Goal: Task Accomplishment & Management: Complete application form

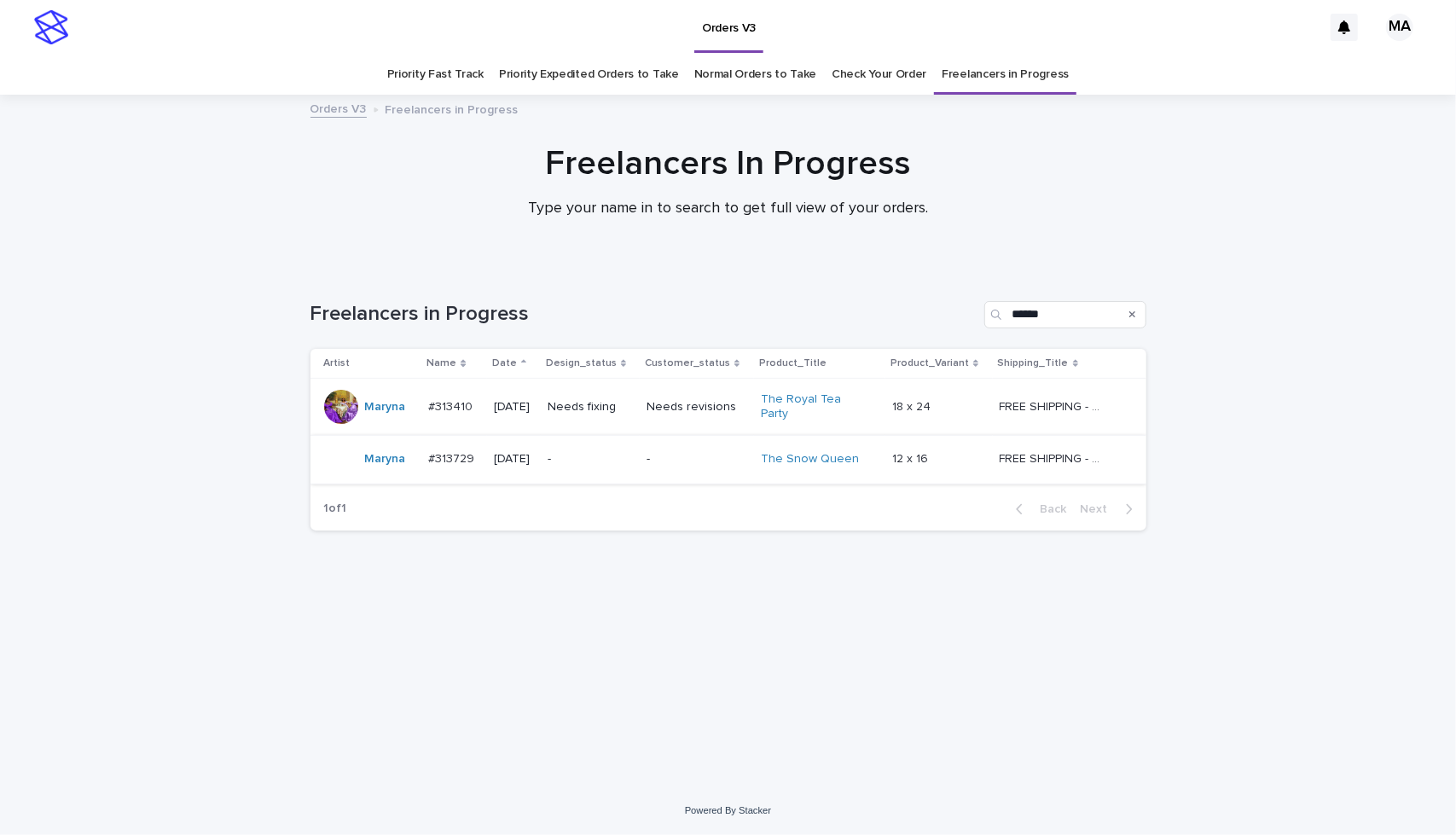
click at [706, 414] on div "Needs revisions" at bounding box center [696, 407] width 101 height 28
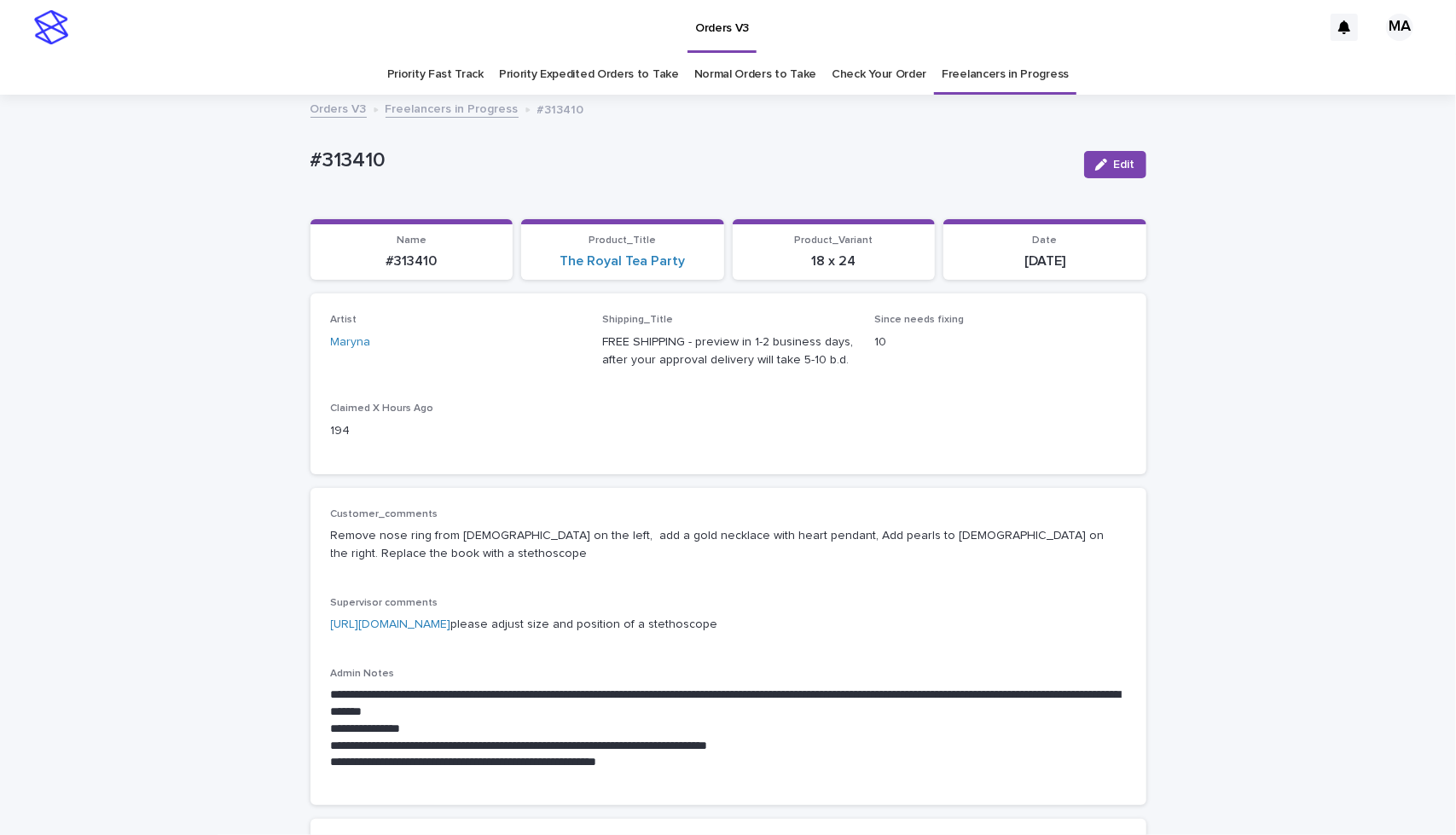
click at [429, 618] on link "[URL][DOMAIN_NAME]" at bounding box center [391, 624] width 120 height 12
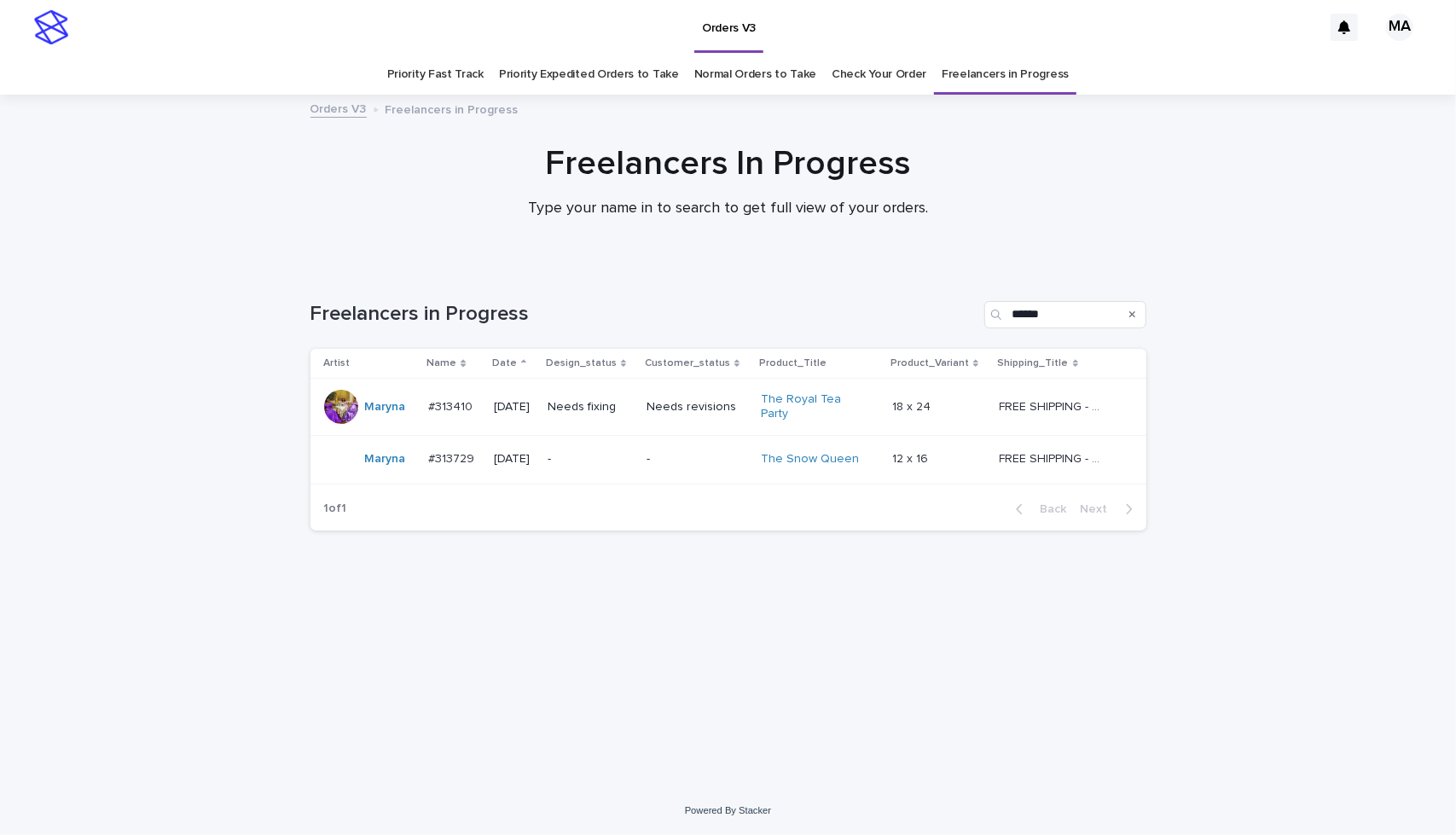
click at [714, 460] on div "-" at bounding box center [696, 459] width 101 height 28
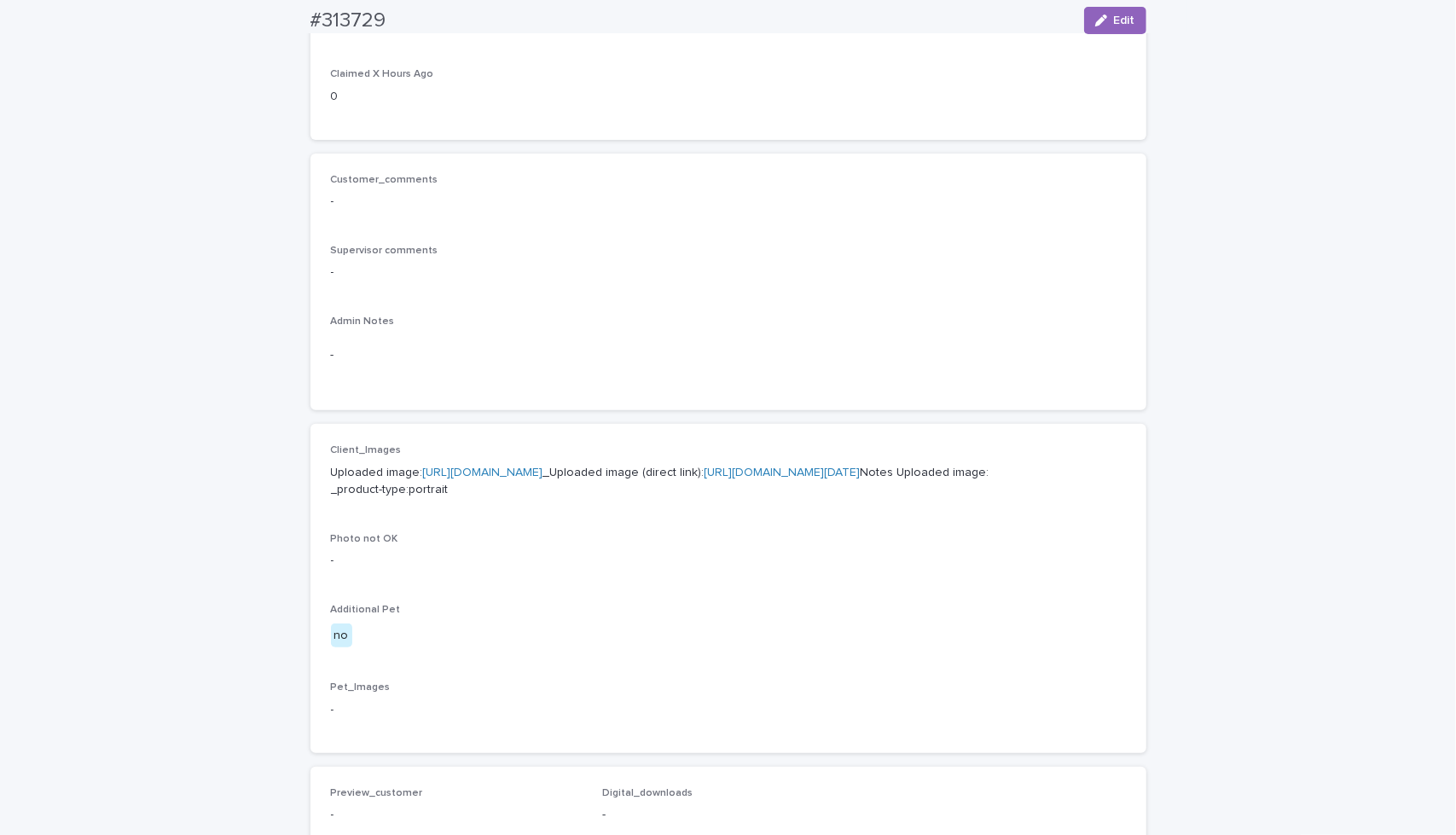
scroll to position [370, 0]
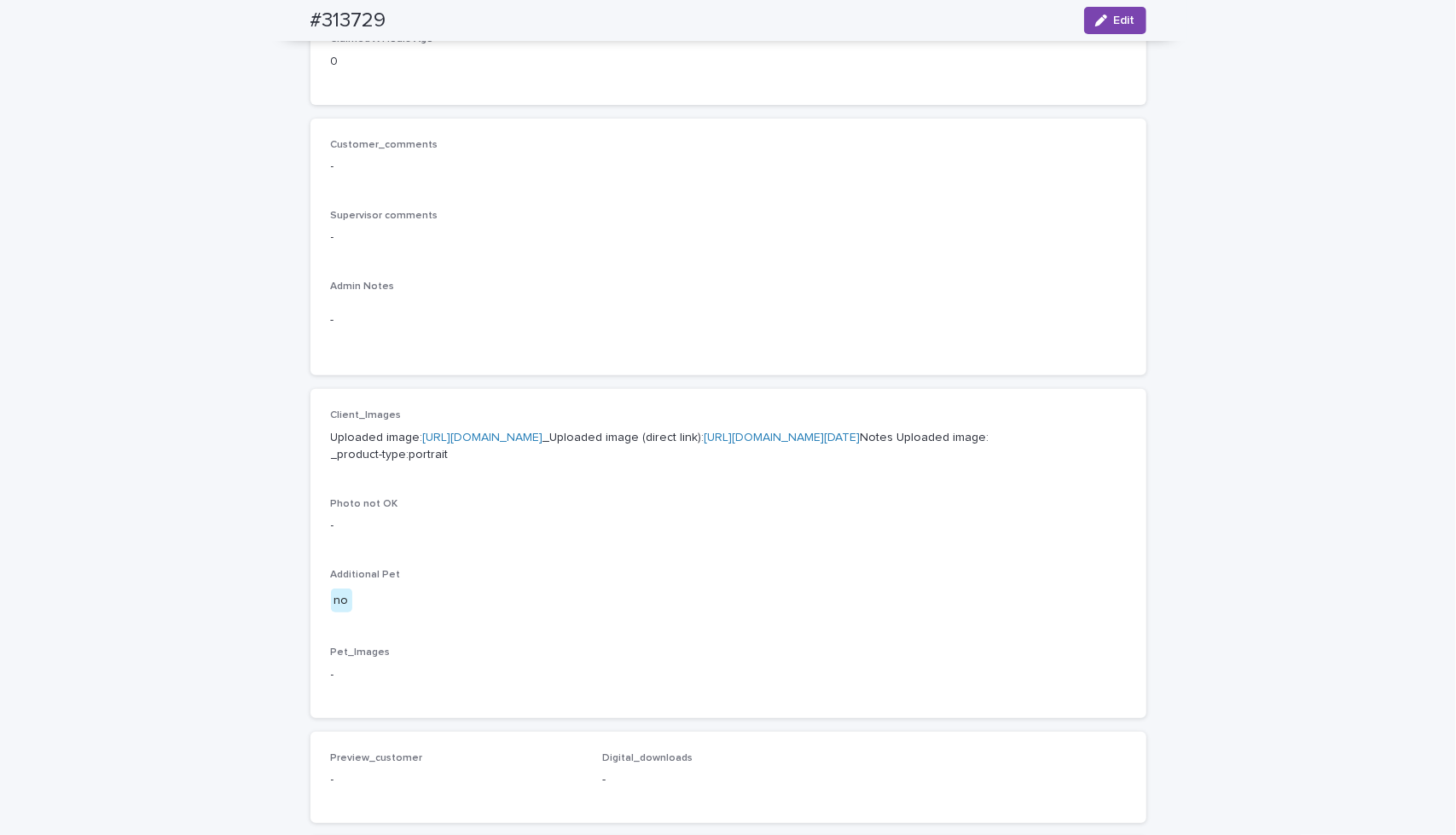
click at [544, 437] on link "[URL][DOMAIN_NAME]" at bounding box center [483, 438] width 120 height 12
click at [131, 256] on div "Loading... Saving… Loading... Saving… #313729 Edit #313729 Edit Sorry, there wa…" at bounding box center [728, 504] width 1456 height 1554
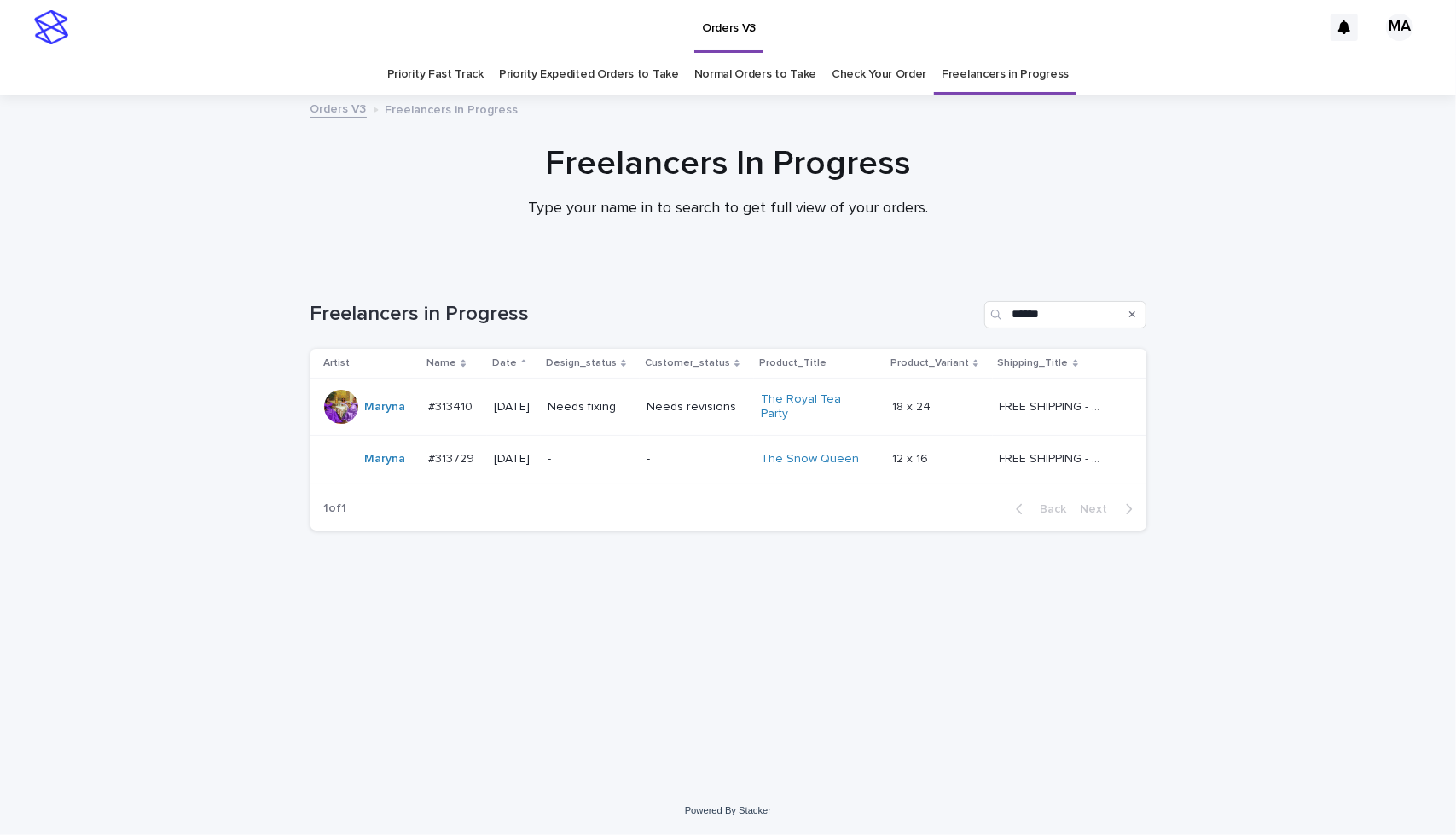
click at [725, 416] on td "Needs revisions" at bounding box center [697, 407] width 114 height 57
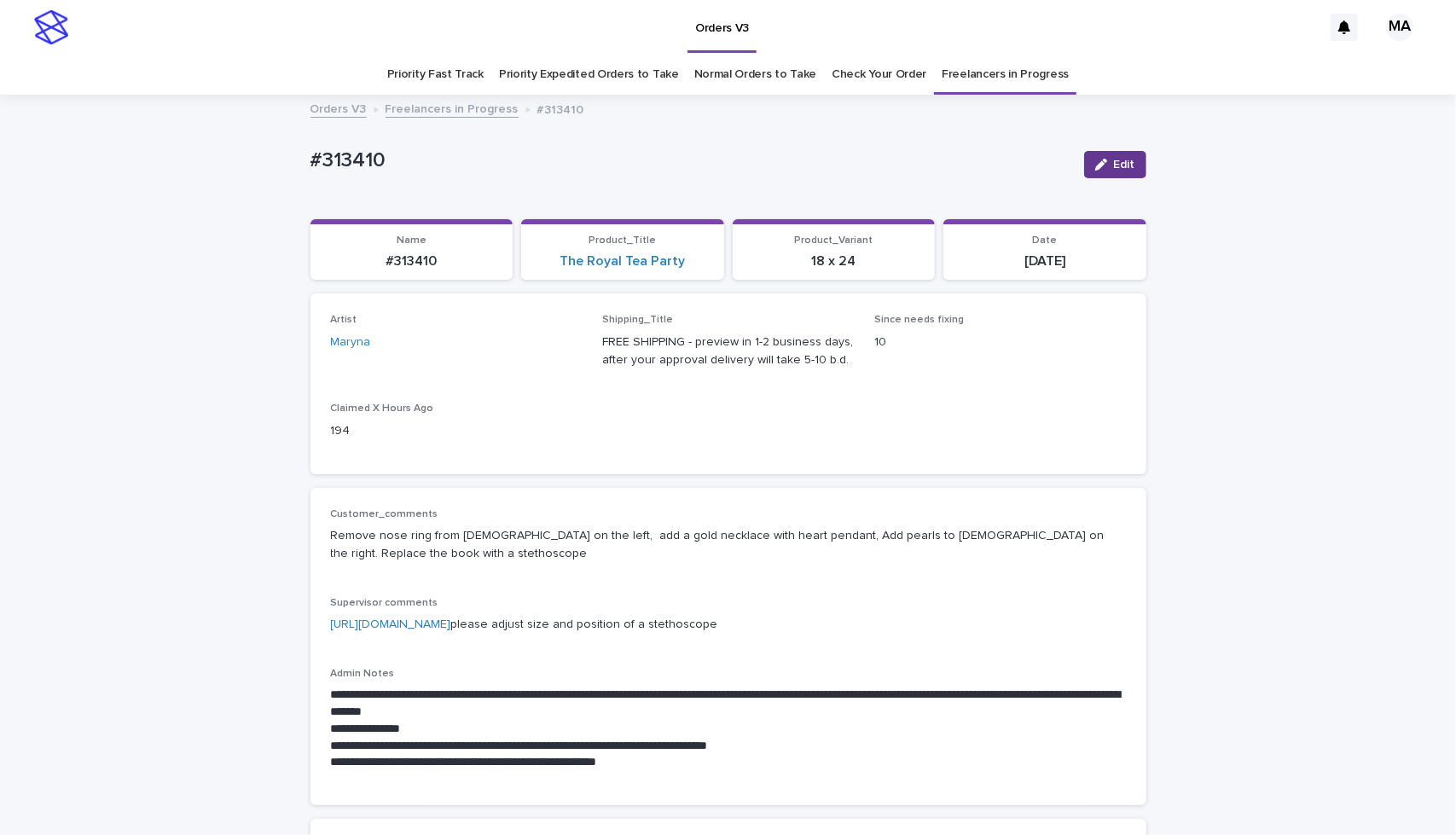
click at [1125, 169] on span "Edit" at bounding box center [1125, 165] width 21 height 12
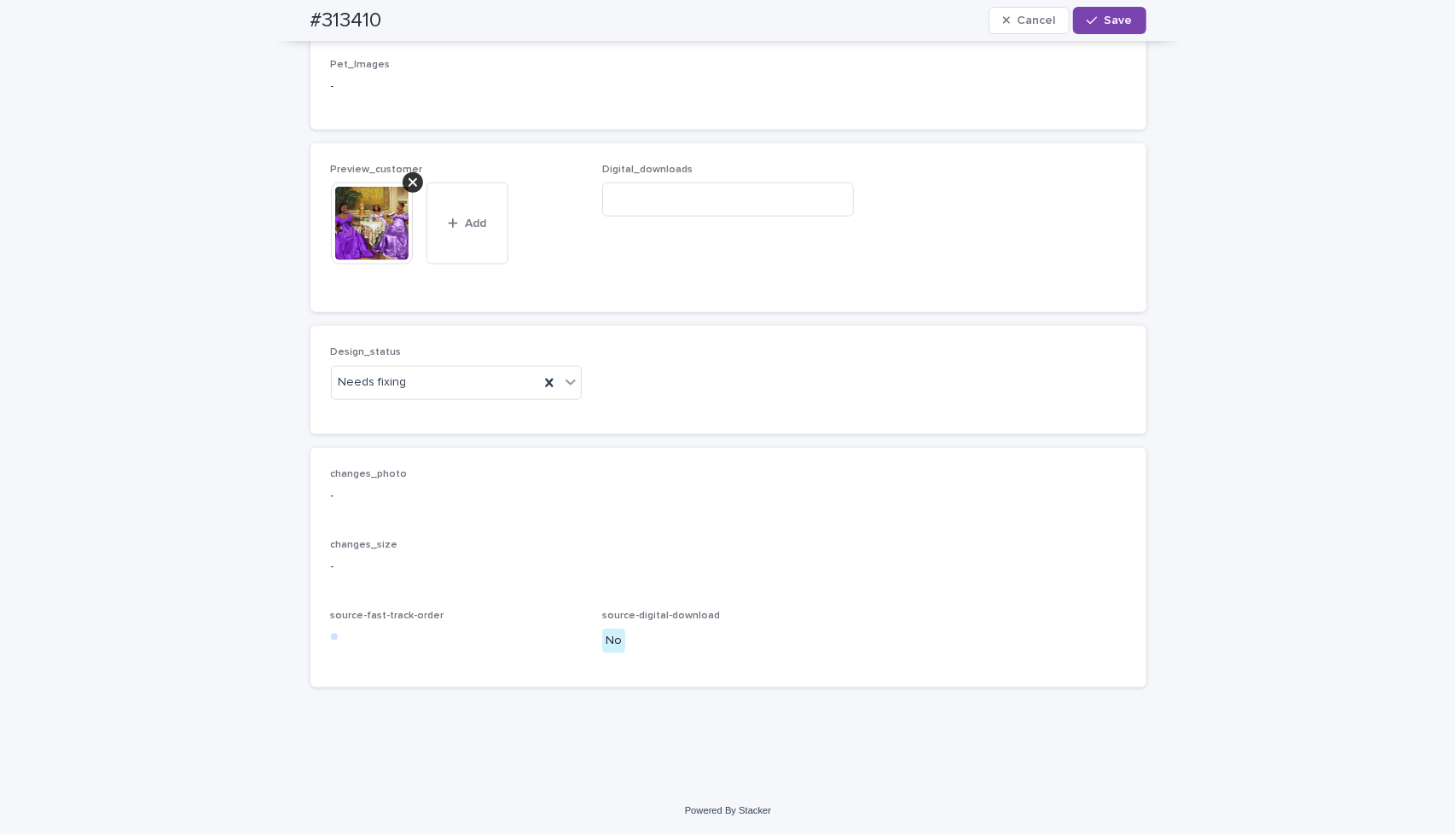
scroll to position [1222, 0]
click at [409, 193] on div at bounding box center [413, 182] width 20 height 20
click at [371, 263] on span "Add" at bounding box center [380, 258] width 21 height 12
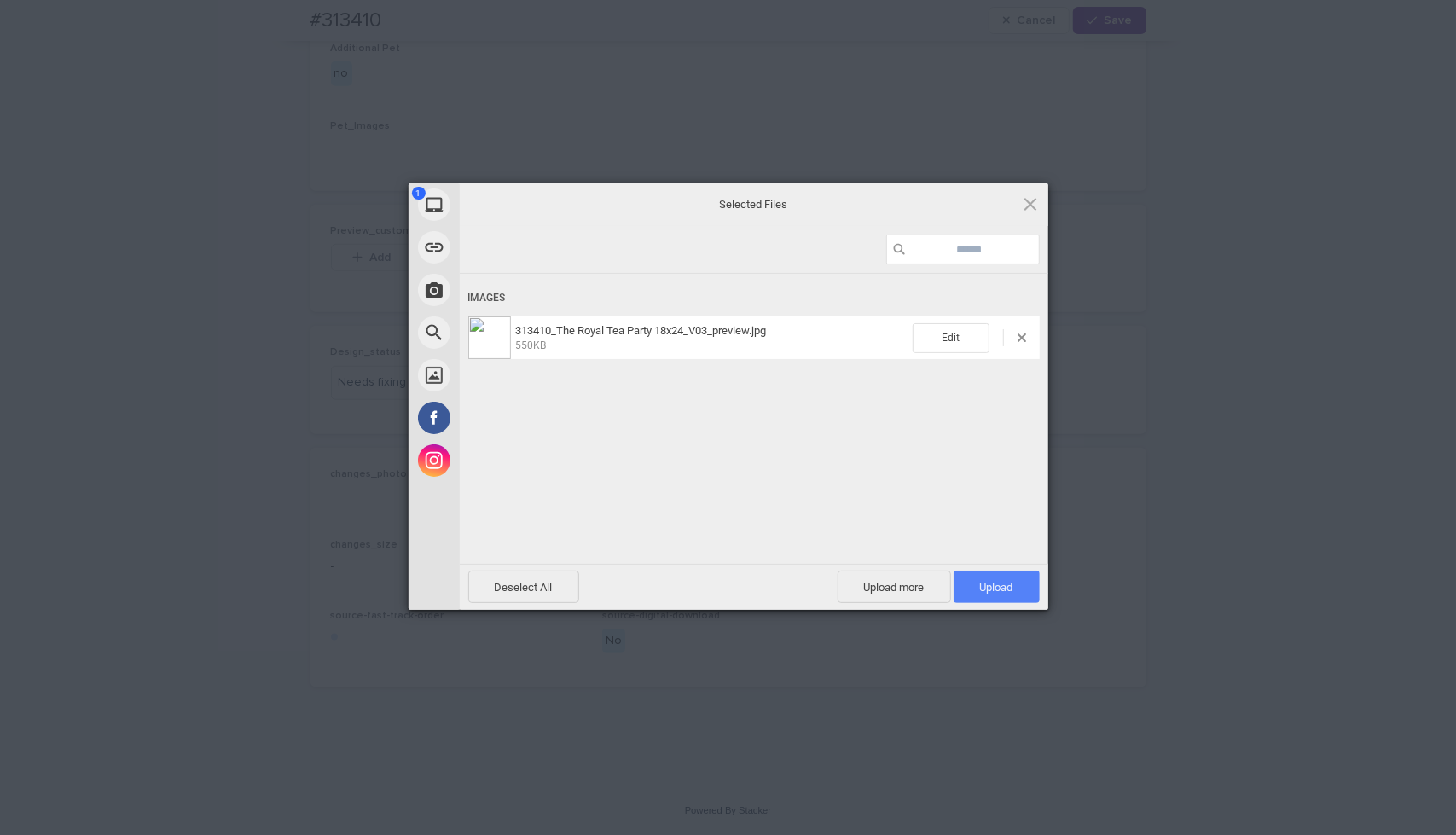
click at [969, 588] on span "Upload 1" at bounding box center [997, 587] width 86 height 32
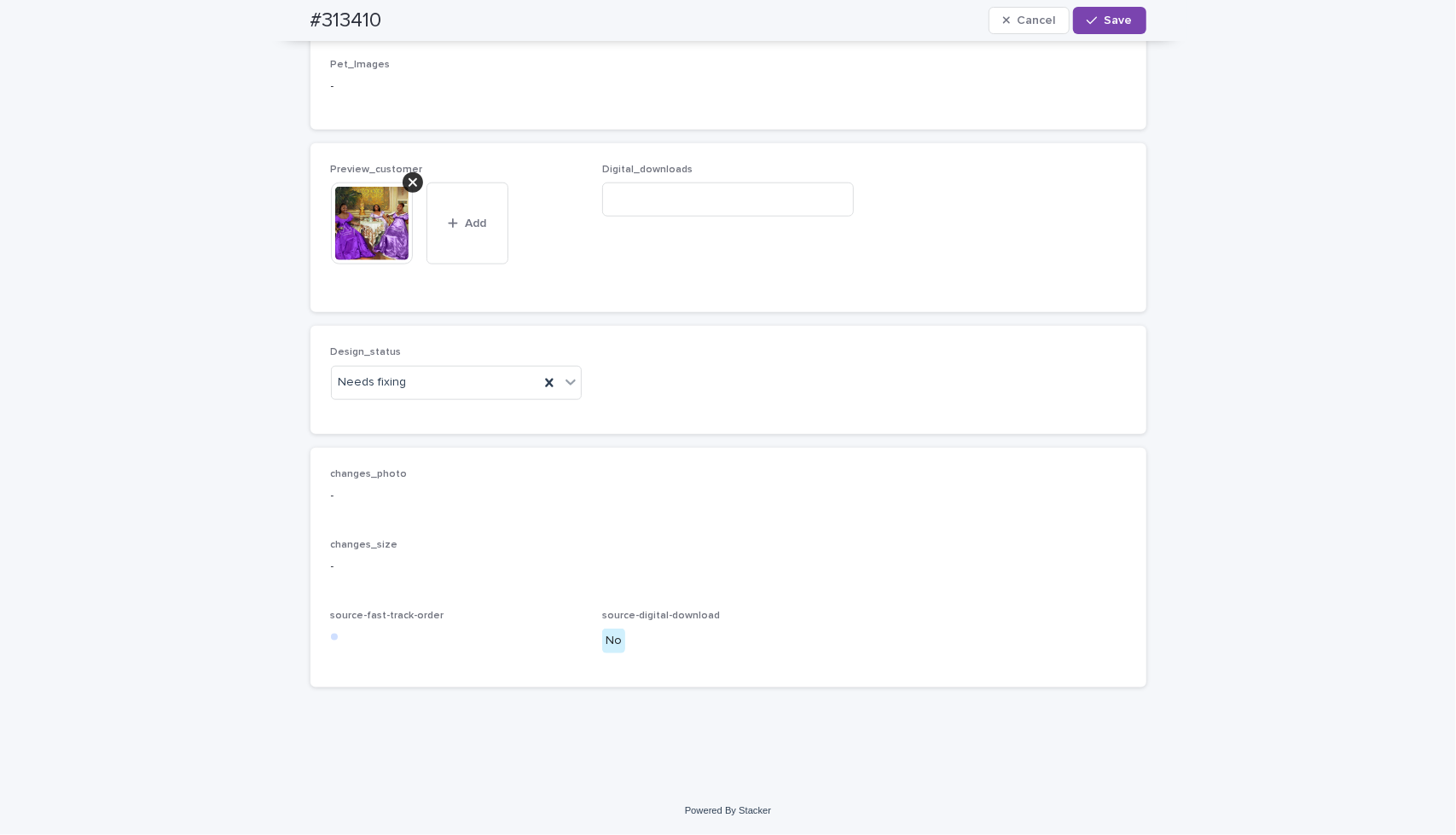
click at [365, 264] on img at bounding box center [371, 223] width 82 height 82
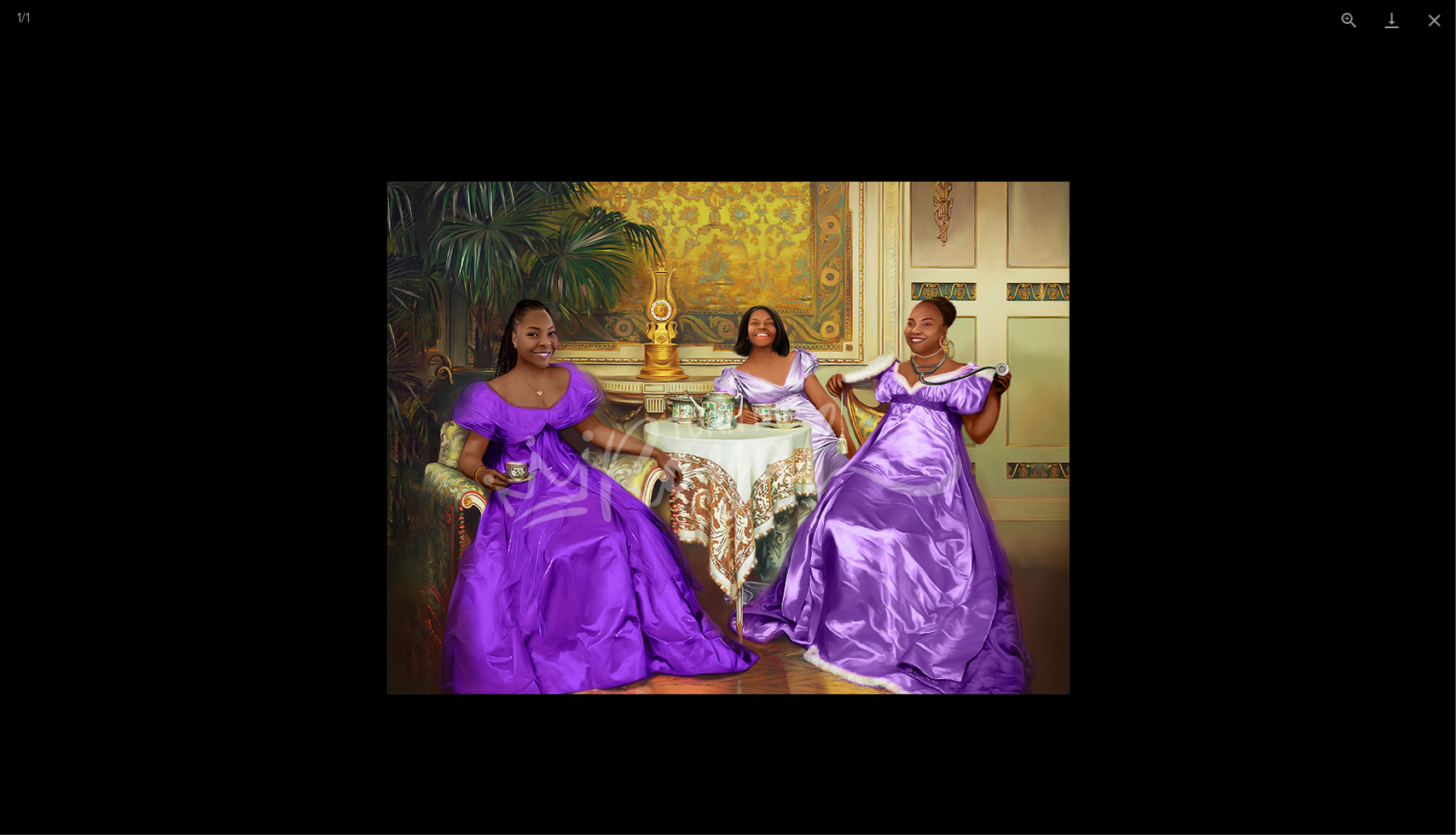
click at [1243, 247] on picture at bounding box center [728, 437] width 1456 height 795
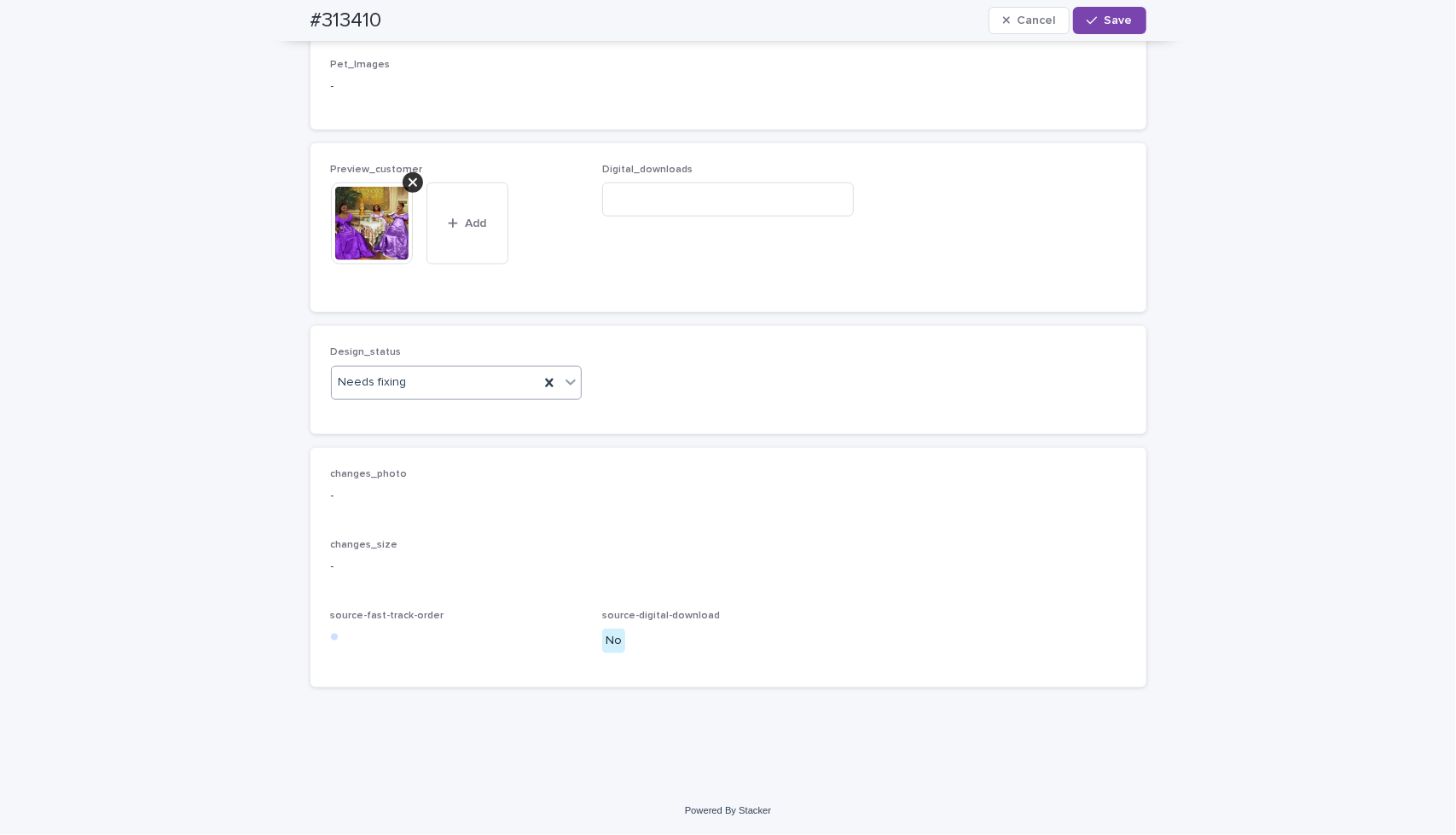
click at [566, 398] on div at bounding box center [570, 382] width 20 height 31
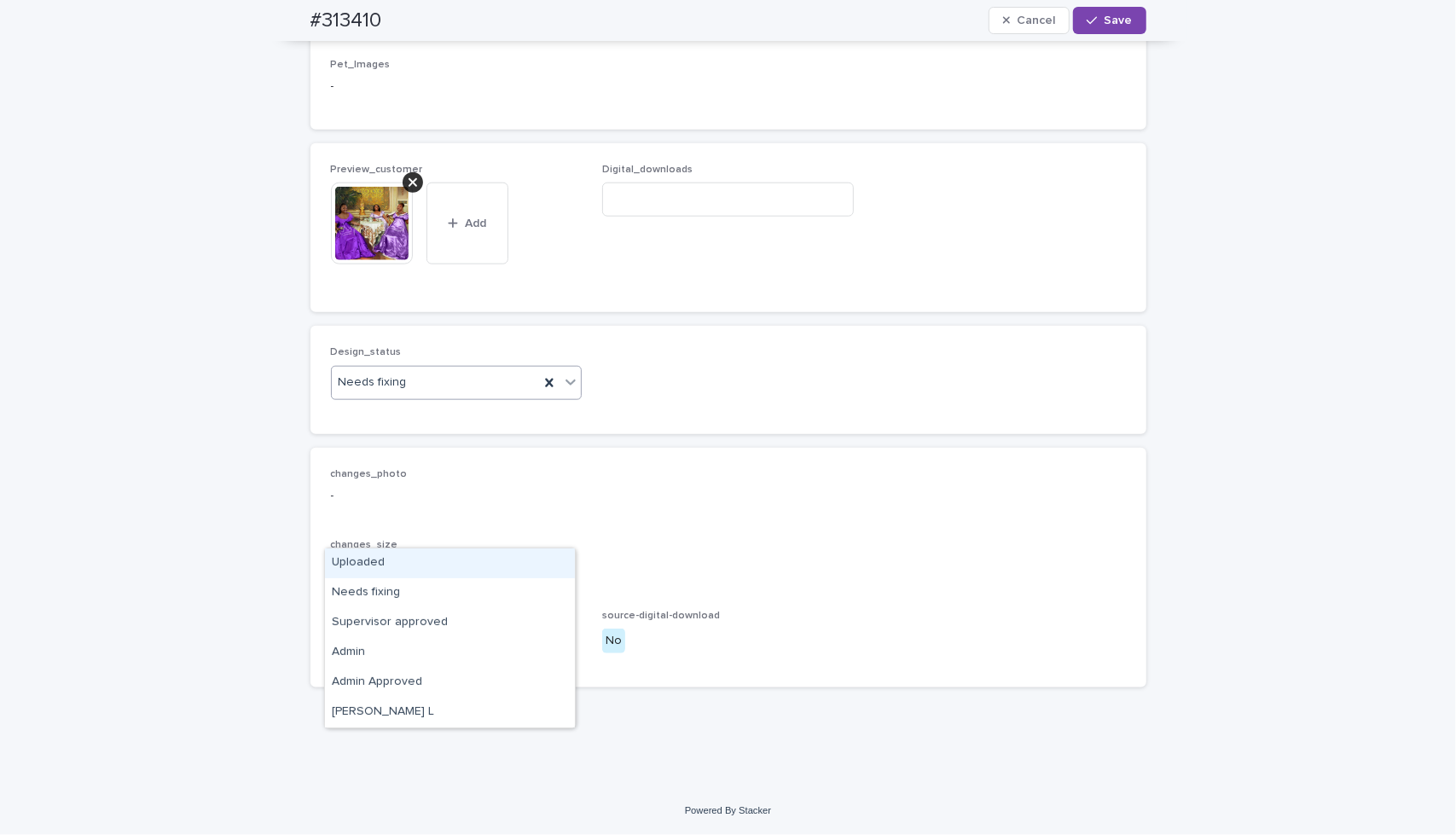
click at [546, 560] on div "Uploaded" at bounding box center [450, 564] width 250 height 30
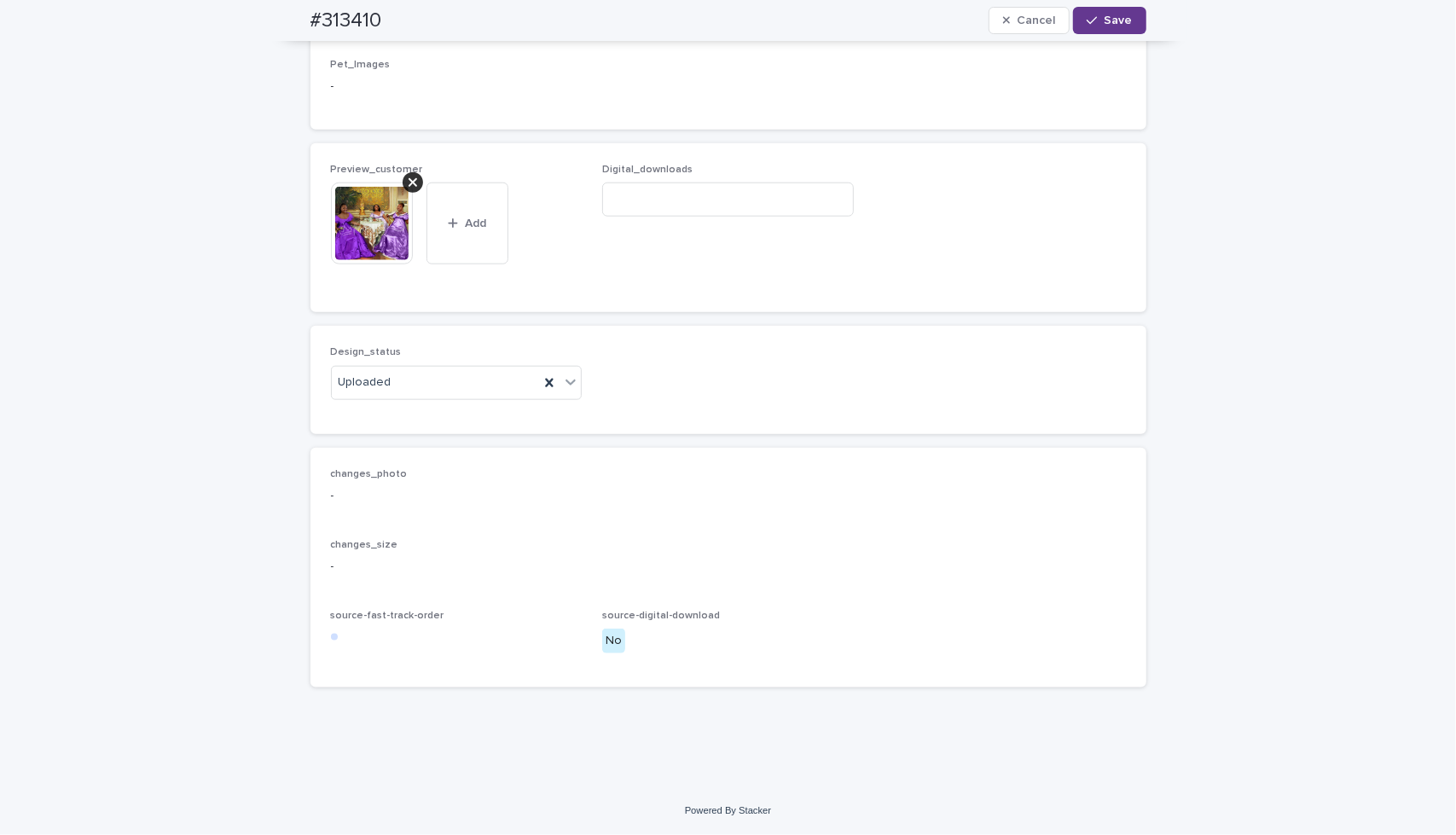
click at [1107, 30] on button "Save" at bounding box center [1109, 20] width 73 height 27
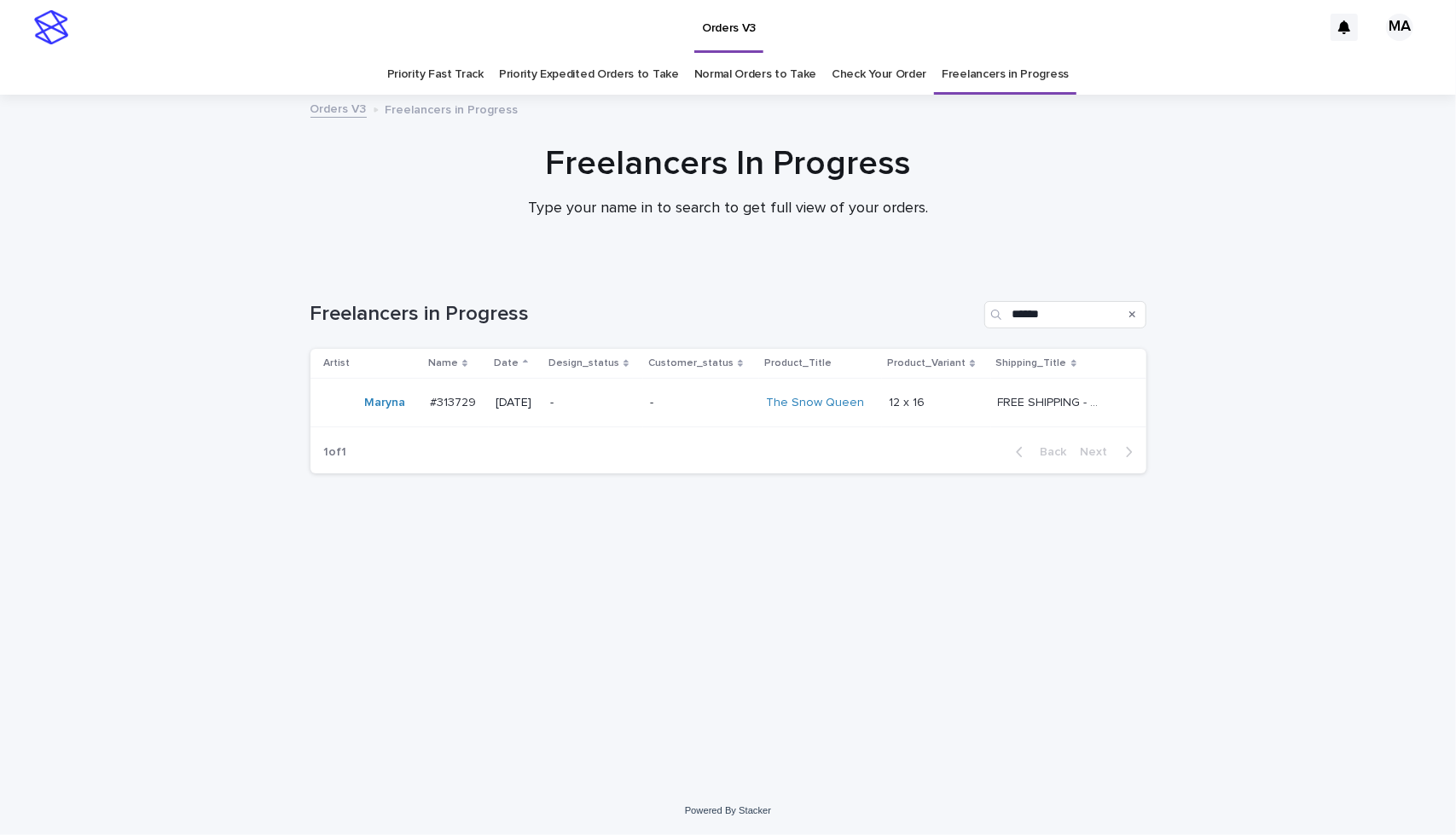
click at [718, 407] on p "-" at bounding box center [701, 403] width 103 height 15
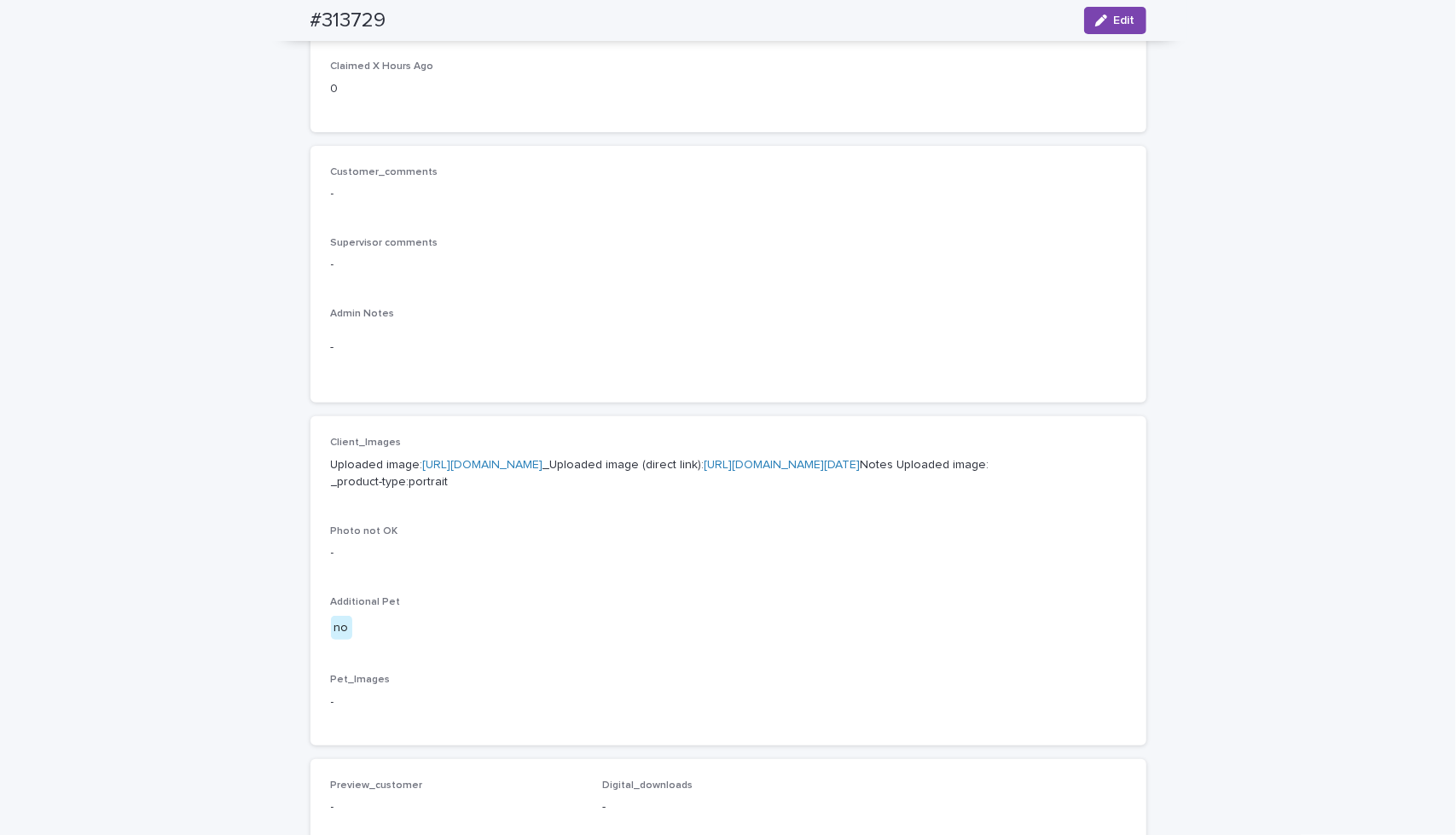
scroll to position [370, 0]
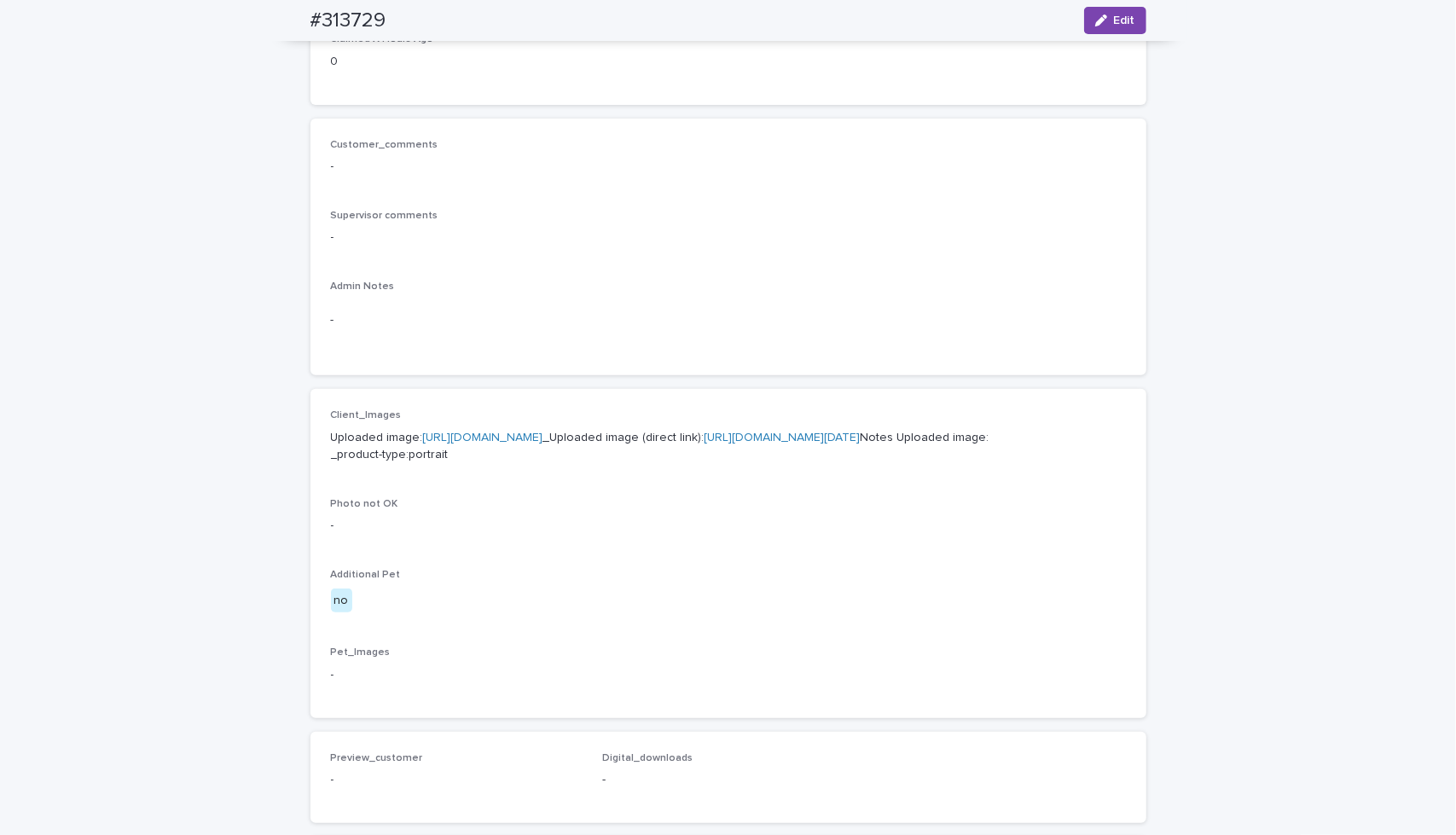
click at [704, 443] on link "[URL][DOMAIN_NAME][DATE]" at bounding box center [782, 438] width 156 height 12
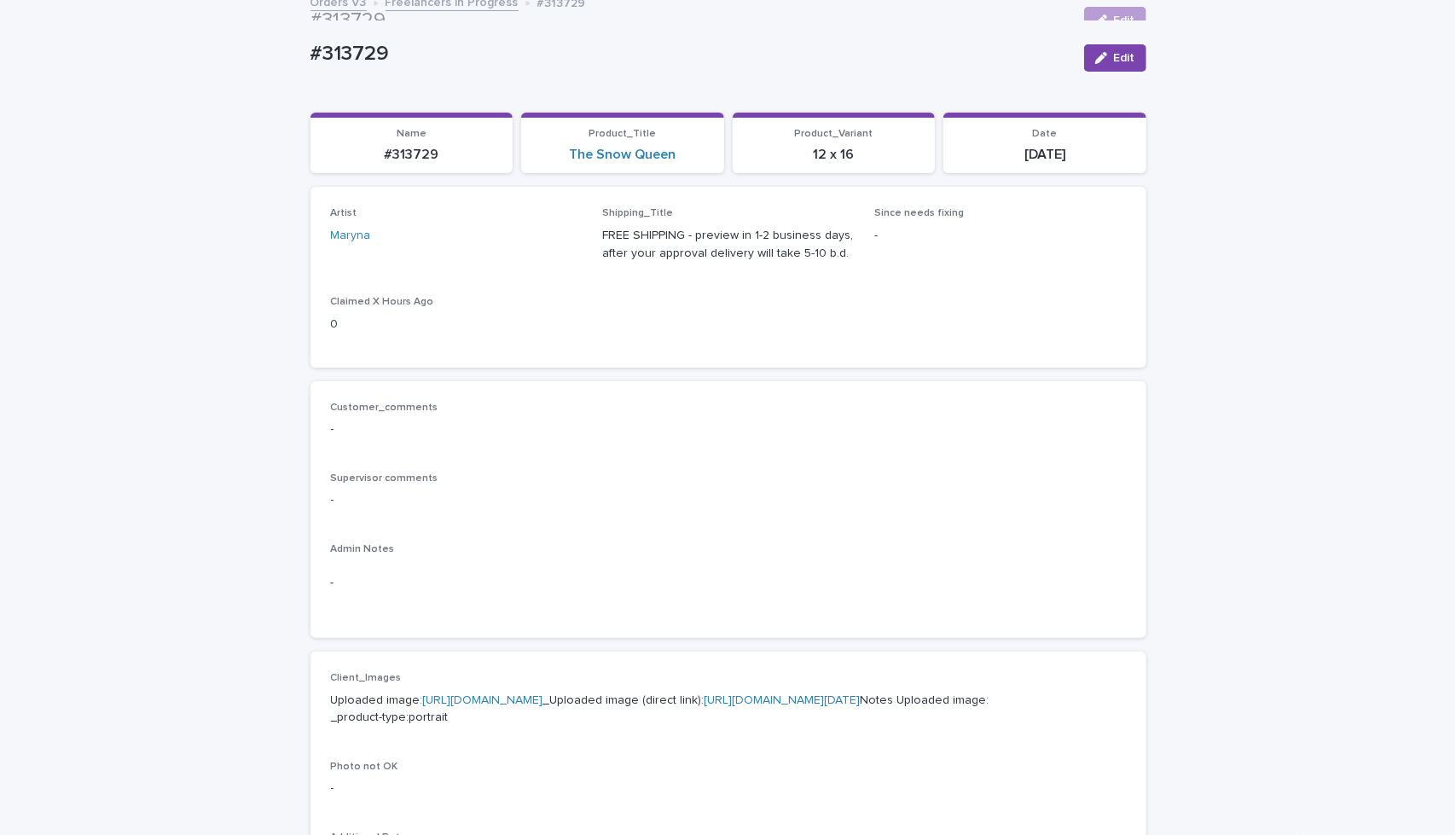
scroll to position [0, 0]
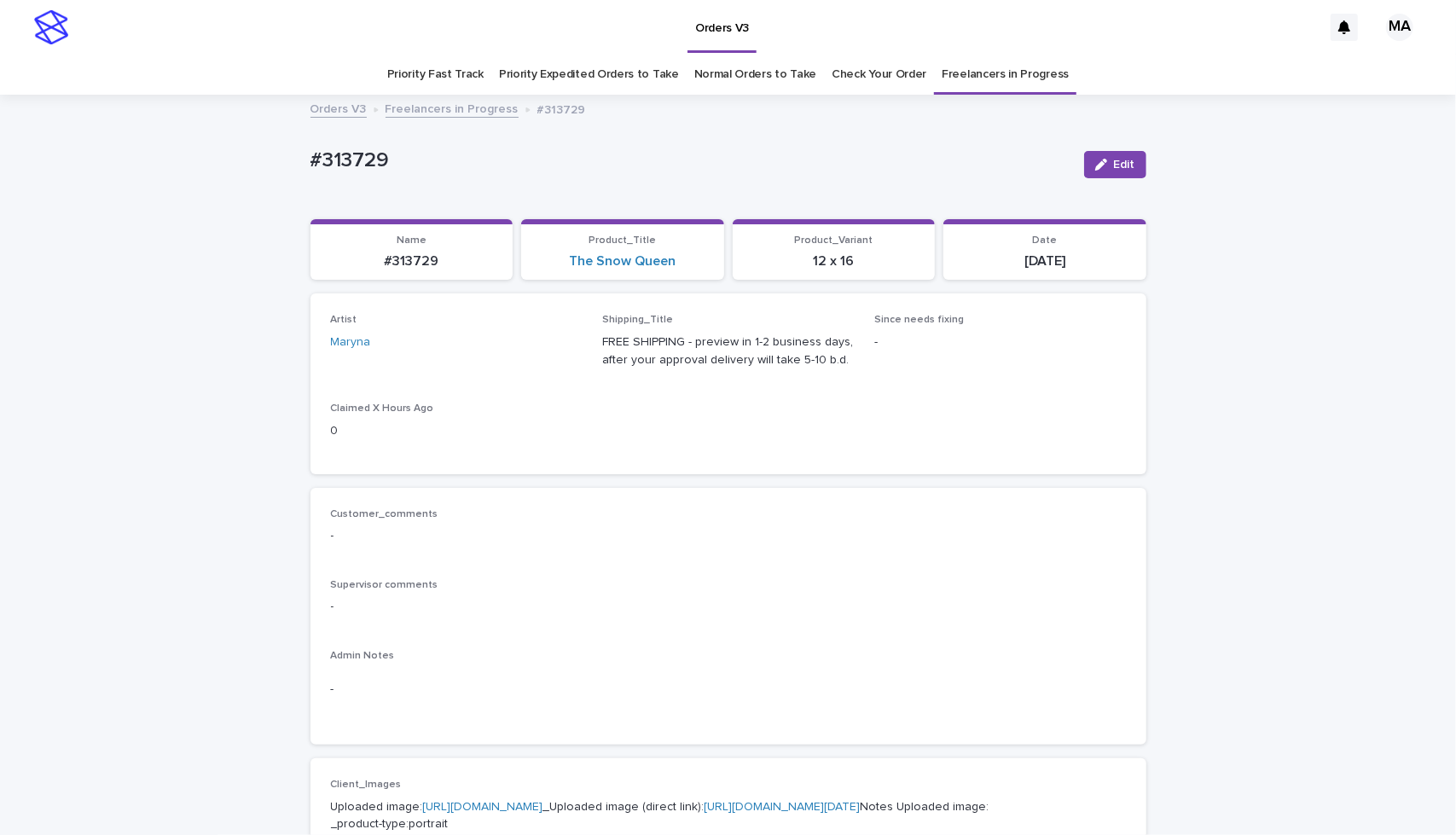
drag, startPoint x: 427, startPoint y: 177, endPoint x: 211, endPoint y: 177, distance: 216.0
copy p "#313729"
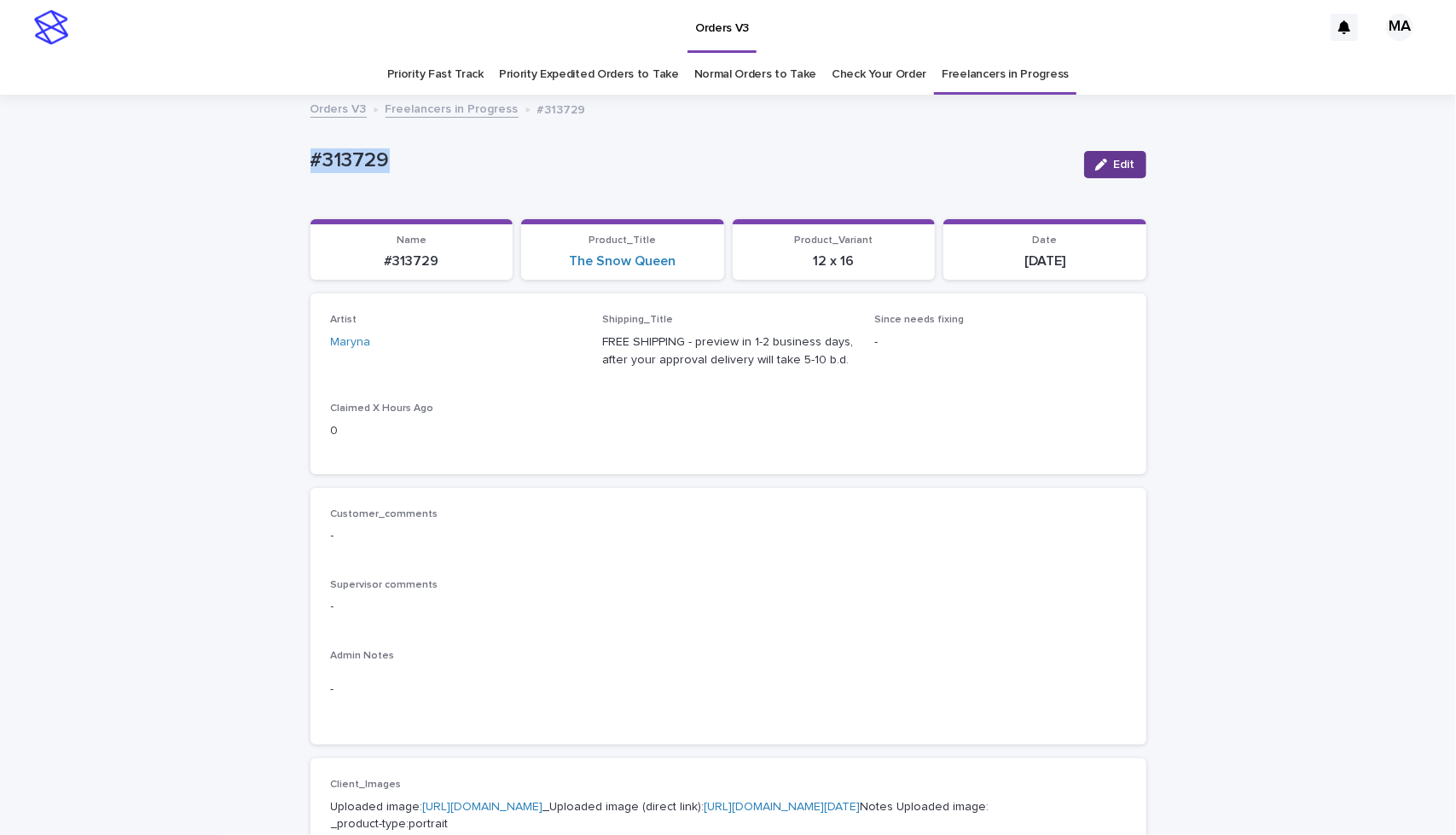
click at [1118, 153] on button "Edit" at bounding box center [1115, 164] width 62 height 27
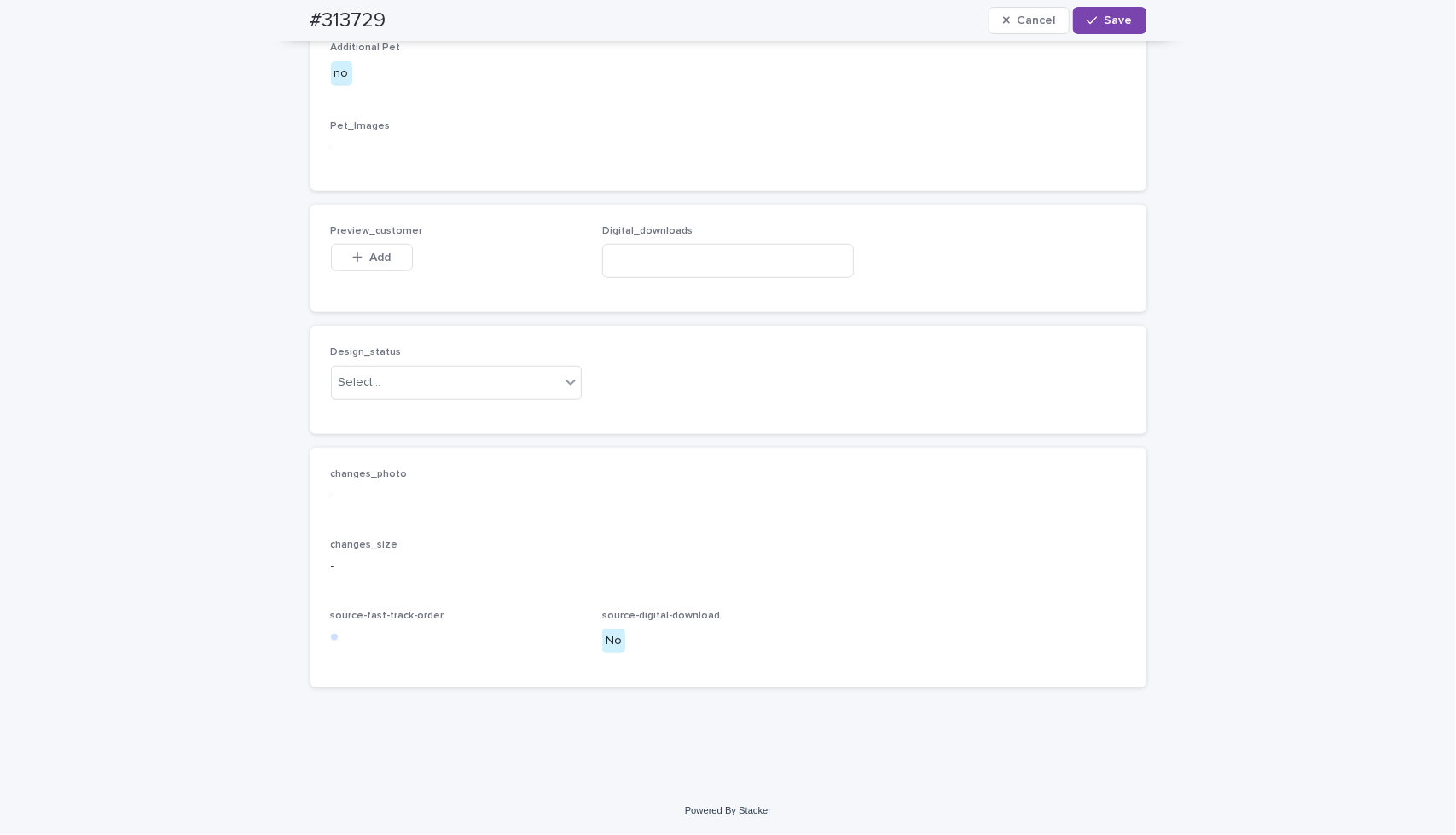
scroll to position [967, 0]
click at [377, 271] on button "Add" at bounding box center [371, 257] width 82 height 27
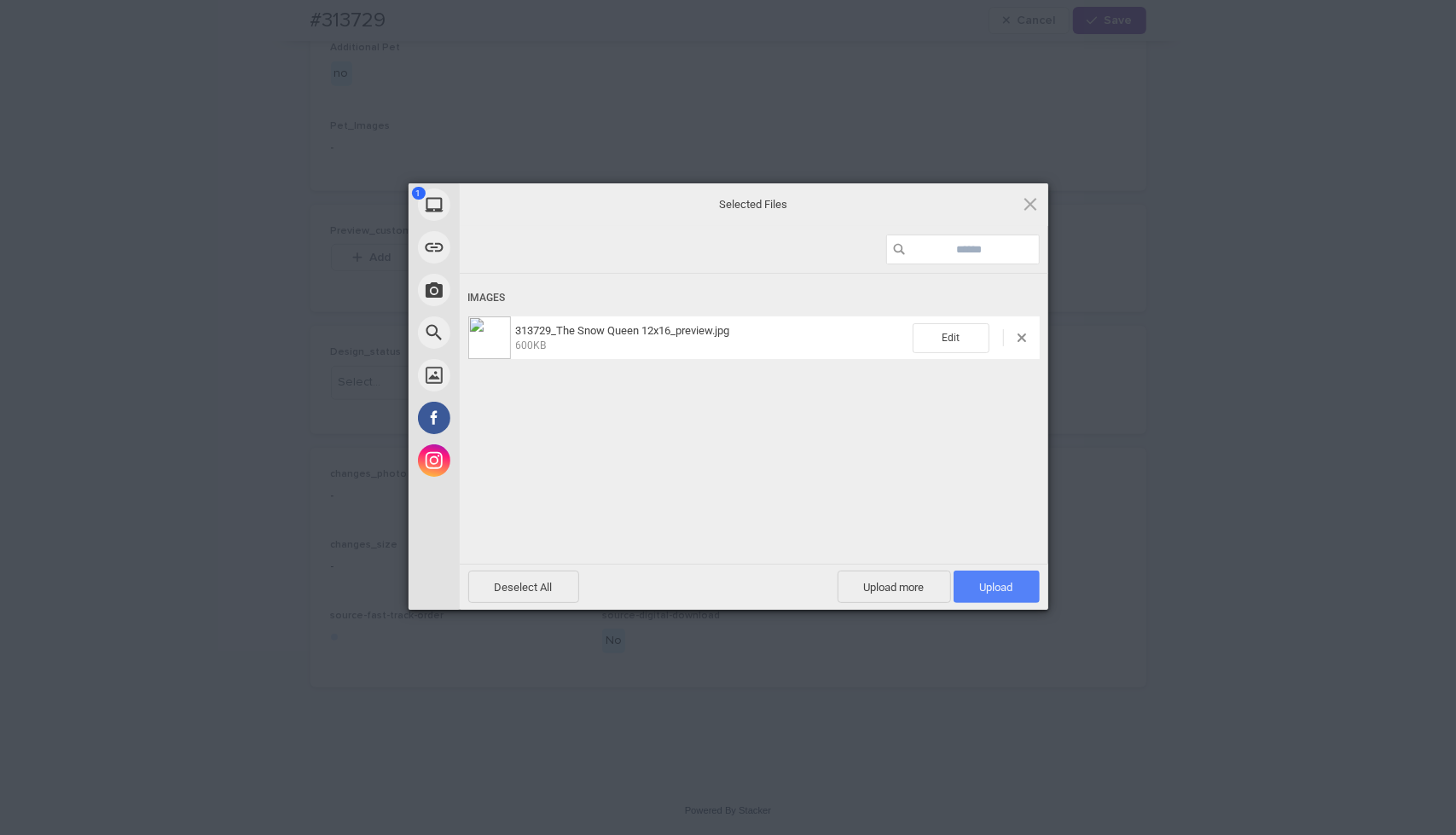
click at [1006, 587] on span "Upload 1" at bounding box center [997, 587] width 33 height 13
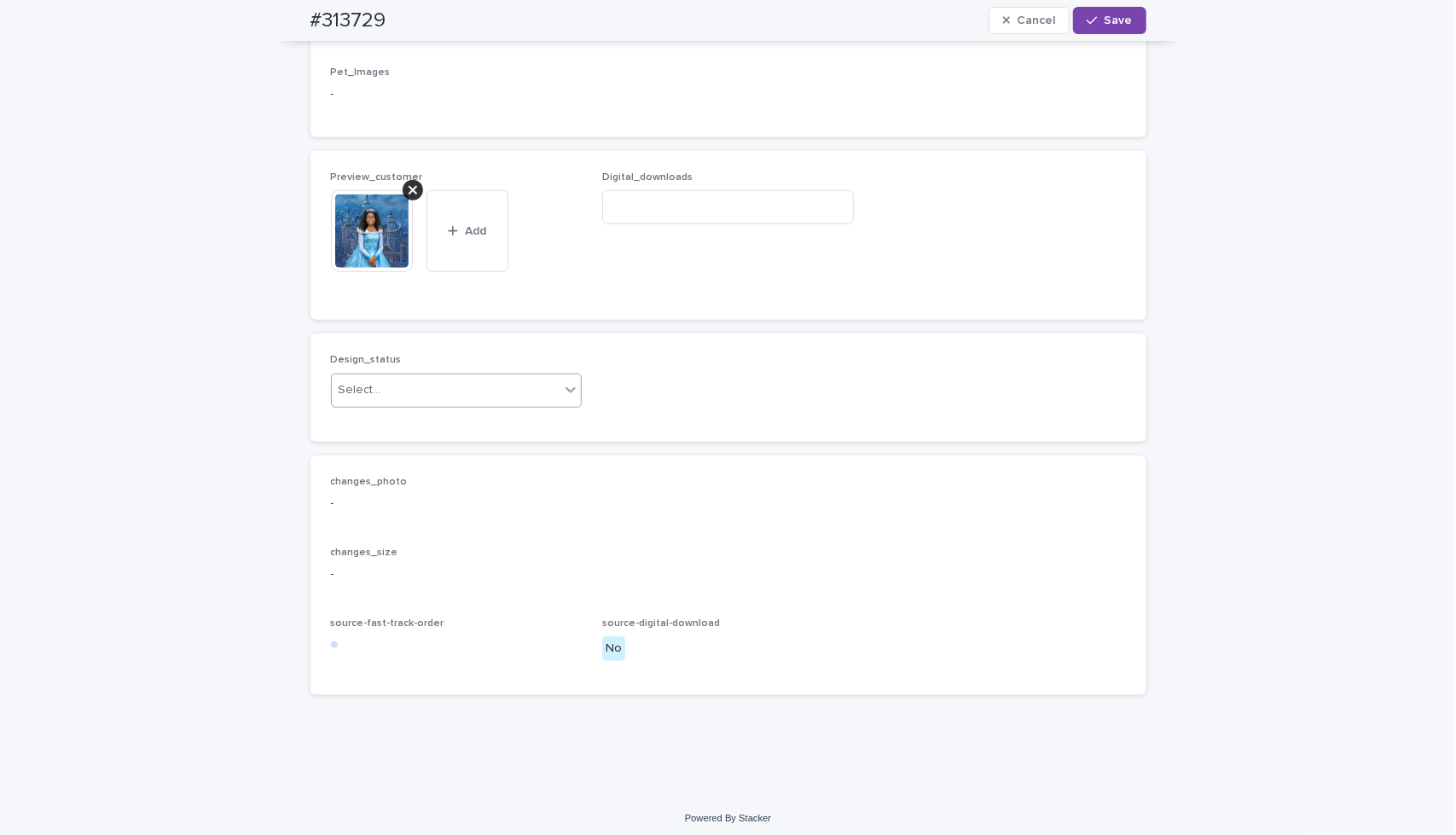
click at [529, 404] on div "Select..." at bounding box center [446, 390] width 228 height 28
click at [512, 538] on div "Uploaded" at bounding box center [450, 529] width 250 height 30
click at [1098, 21] on div "button" at bounding box center [1095, 21] width 17 height 12
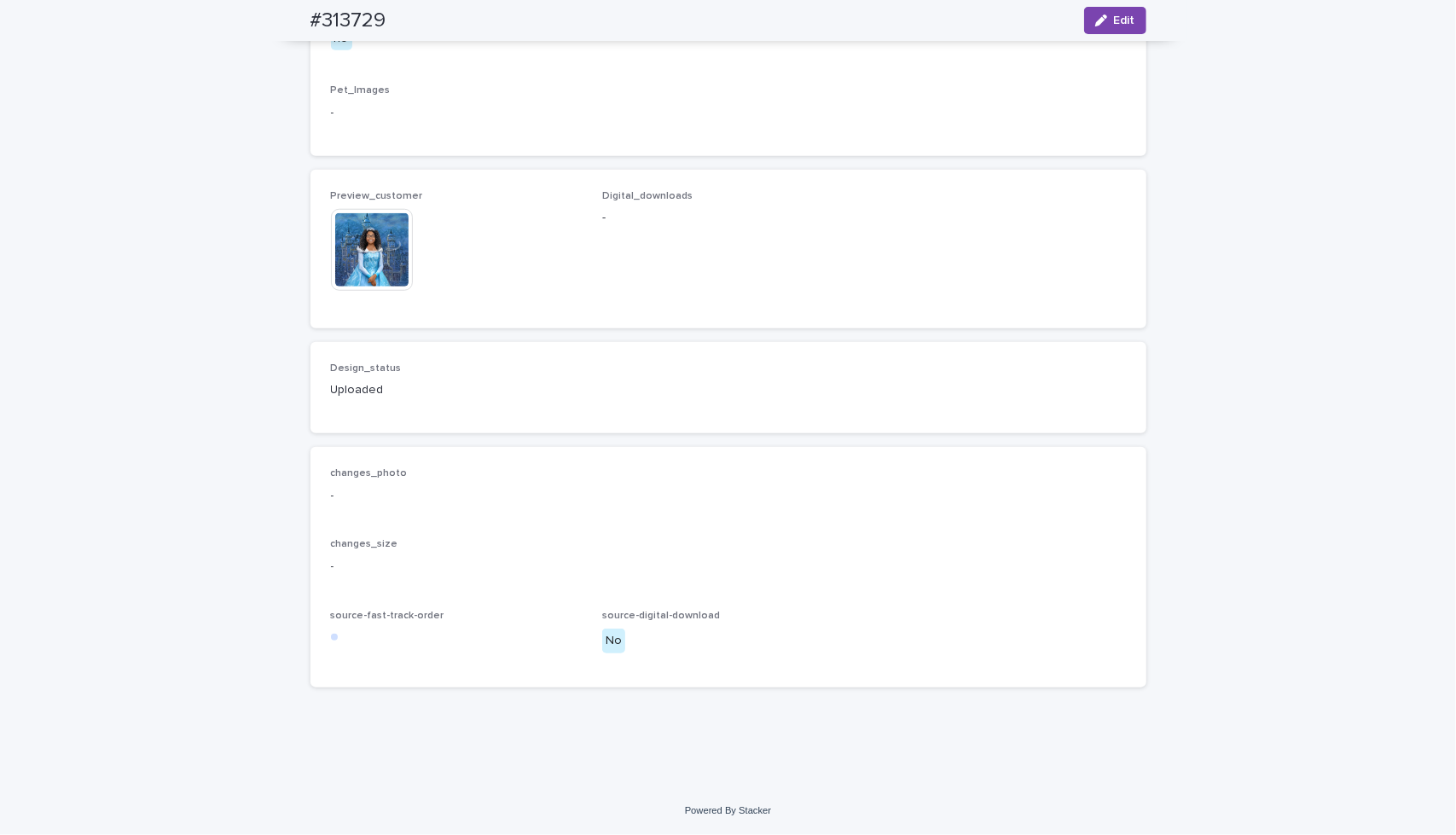
scroll to position [946, 0]
